Goal: Task Accomplishment & Management: Complete application form

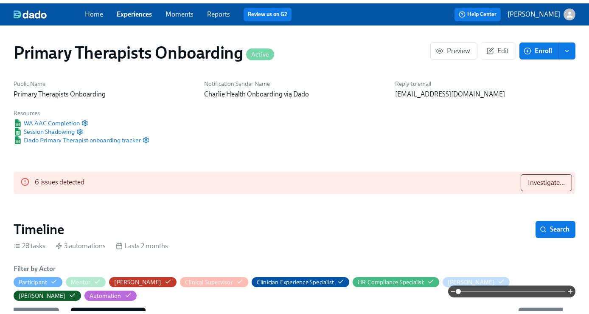
scroll to position [0, 9794]
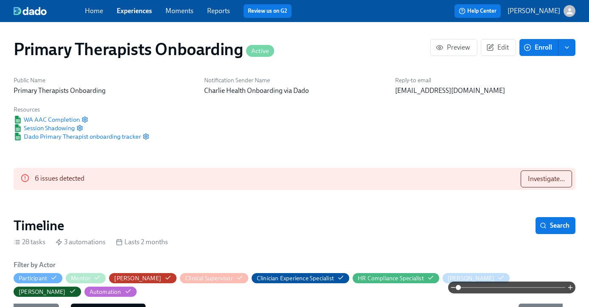
click at [140, 14] on link "Experiences" at bounding box center [134, 11] width 35 height 8
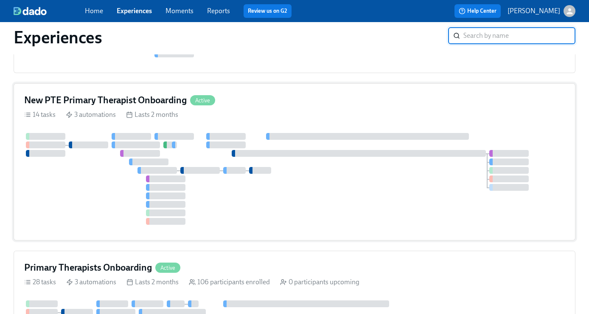
scroll to position [352, 0]
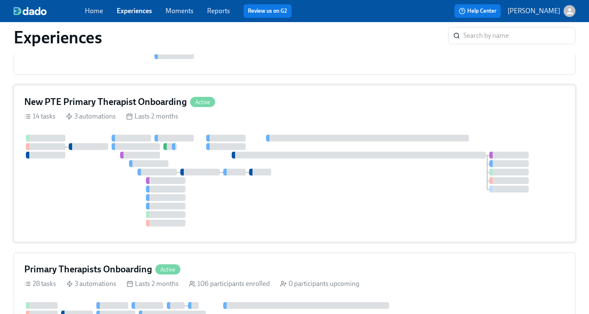
click at [127, 106] on h4 "New PTE Primary Therapist Onboarding" at bounding box center [105, 102] width 163 height 13
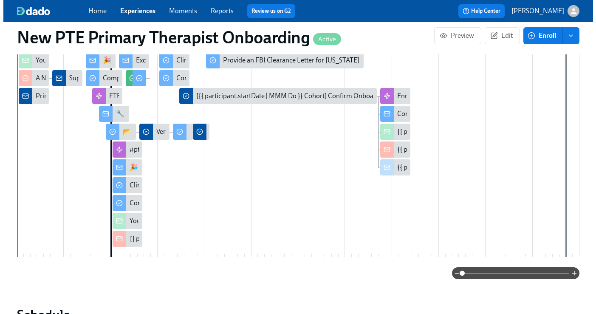
scroll to position [248, 0]
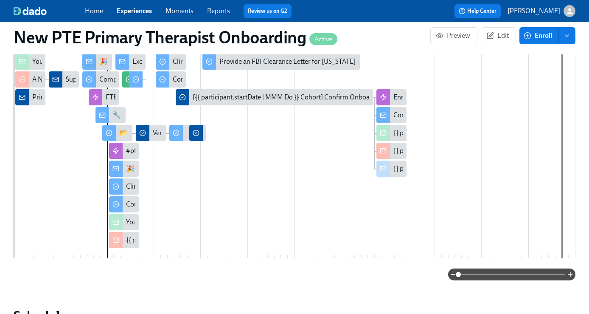
click at [124, 174] on div "🎉 Happy First Day at Charlie Health!" at bounding box center [124, 169] width 30 height 16
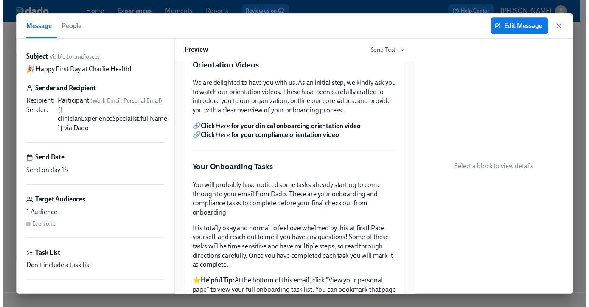
scroll to position [248, 0]
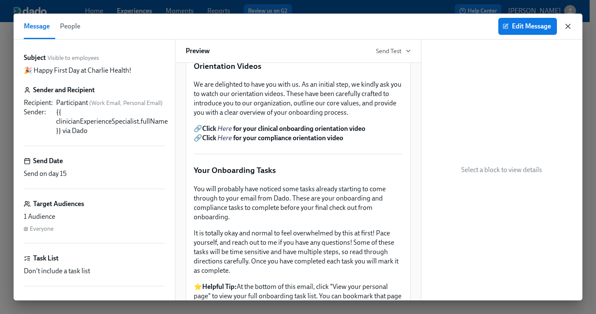
click at [565, 25] on icon "button" at bounding box center [568, 26] width 8 height 8
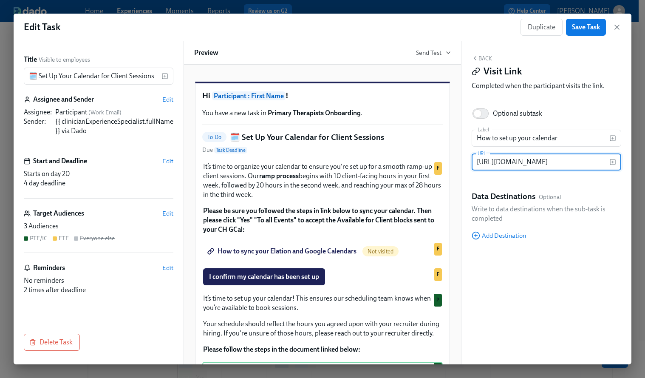
scroll to position [51, 0]
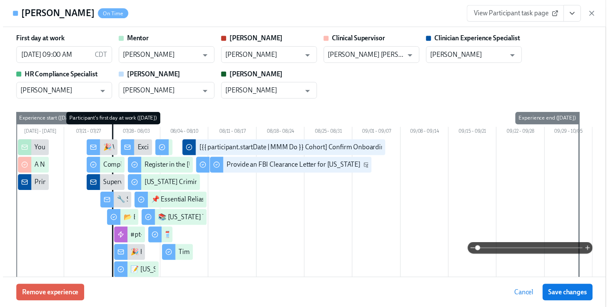
scroll to position [0, 11222]
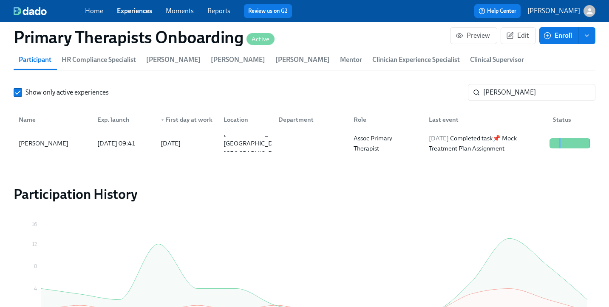
scroll to position [0, 11216]
click at [508, 84] on input "sheena" at bounding box center [539, 92] width 112 height 17
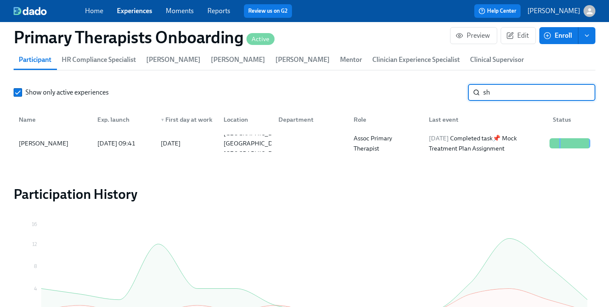
type input "s"
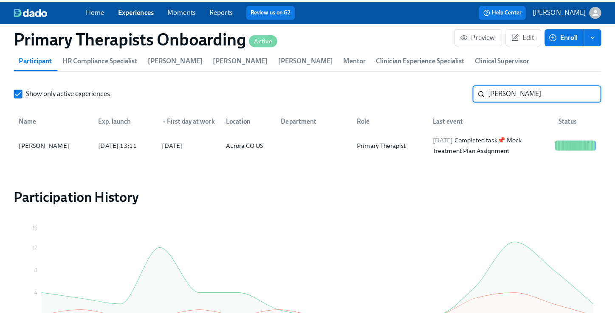
scroll to position [935, 0]
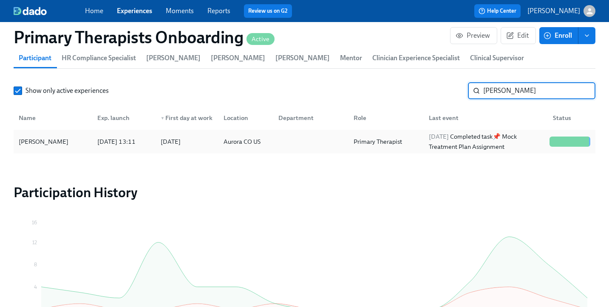
type input "Geraldina m"
click at [65, 137] on div "[PERSON_NAME]" at bounding box center [43, 142] width 56 height 10
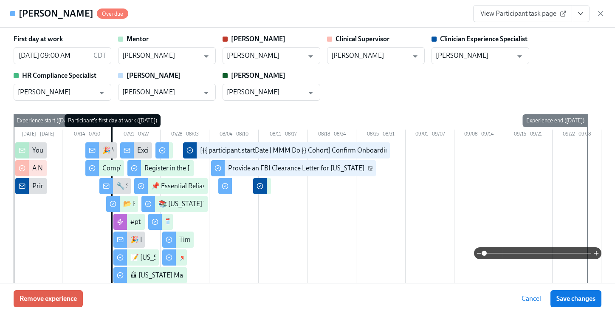
click at [578, 18] on button "View task page" at bounding box center [581, 13] width 18 height 17
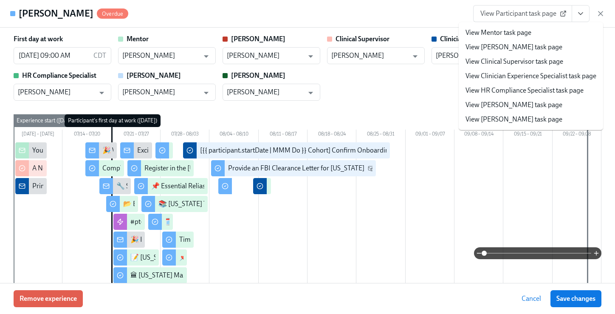
click at [559, 74] on link "View Clinician Experience Specialist task page" at bounding box center [530, 75] width 131 height 9
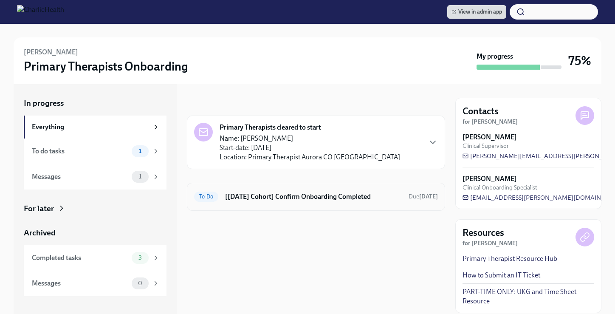
click at [357, 190] on div "To Do [[DATE] Cohort] Confirm Onboarding Completed Due [DATE]" at bounding box center [316, 197] width 244 height 14
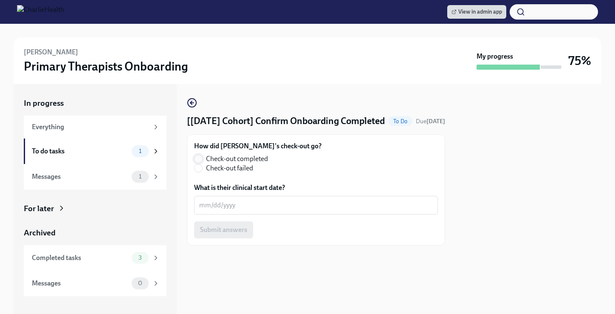
click at [199, 163] on input "Check-out completed" at bounding box center [199, 159] width 8 height 8
radio input "true"
click at [236, 210] on div "x ​" at bounding box center [316, 205] width 244 height 19
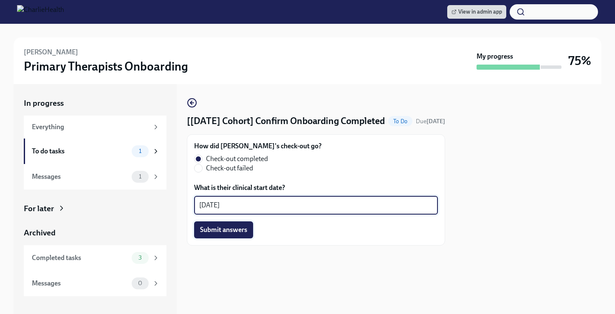
type textarea "[DATE]"
click at [228, 234] on span "Submit answers" at bounding box center [223, 230] width 47 height 8
